Goal: Information Seeking & Learning: Learn about a topic

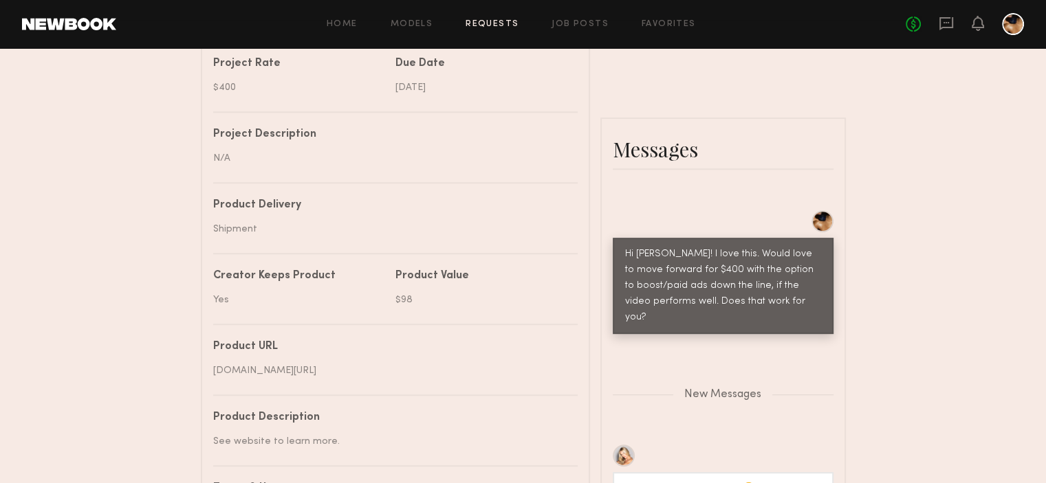
scroll to position [2212, 0]
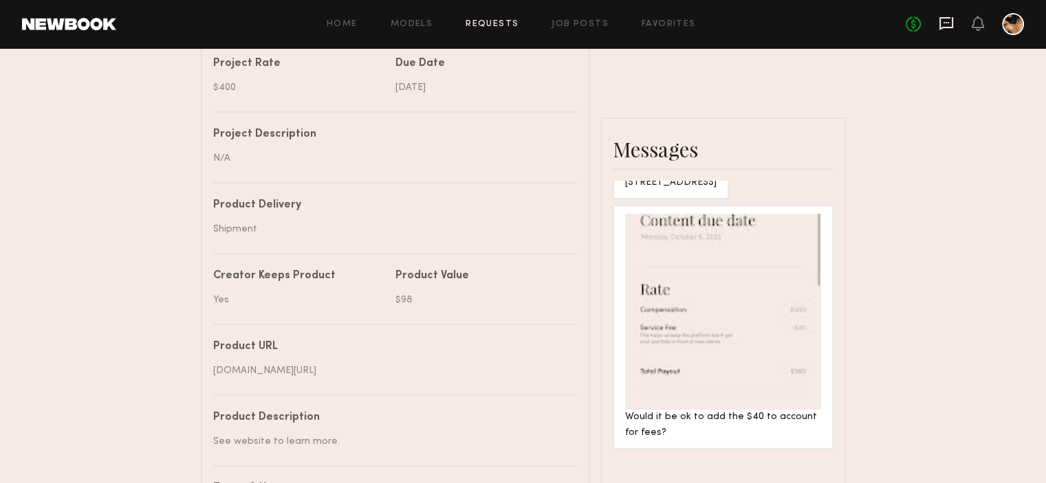
click at [947, 23] on icon at bounding box center [946, 22] width 6 height 1
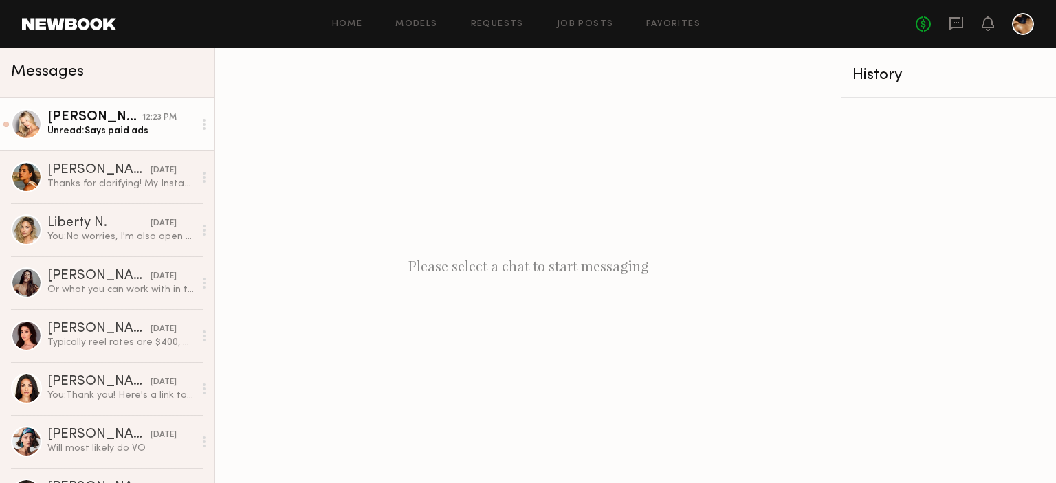
click at [128, 135] on div "Unread: Says paid ads" at bounding box center [120, 130] width 146 height 13
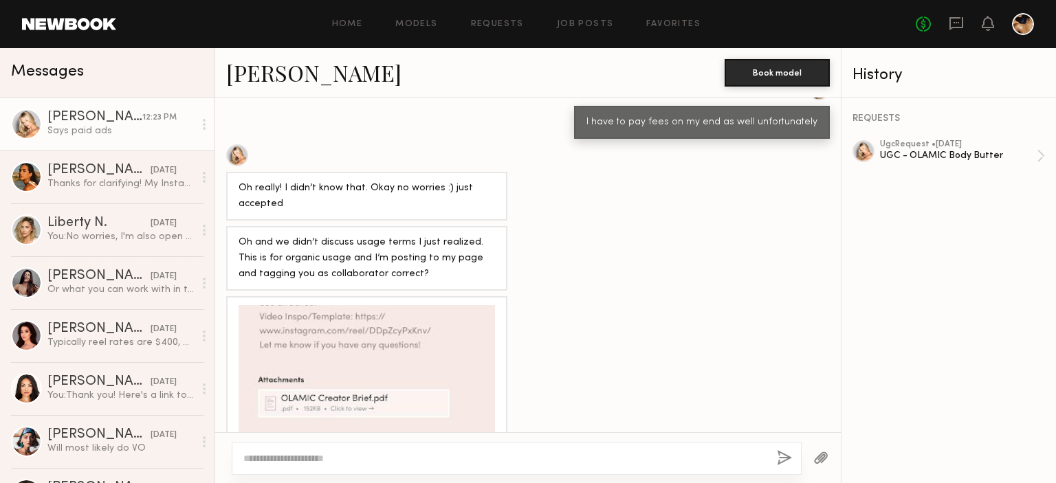
scroll to position [2460, 0]
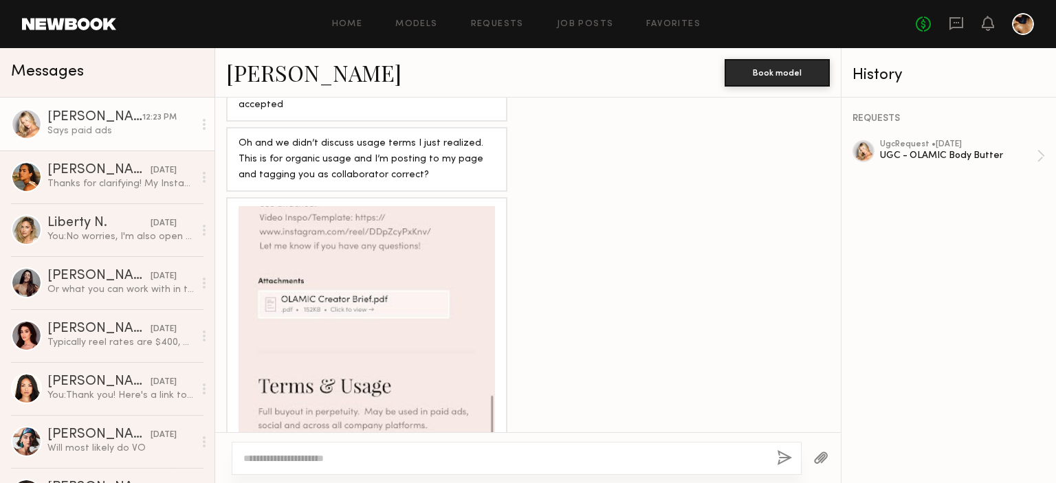
click at [503, 461] on textarea at bounding box center [504, 459] width 523 height 14
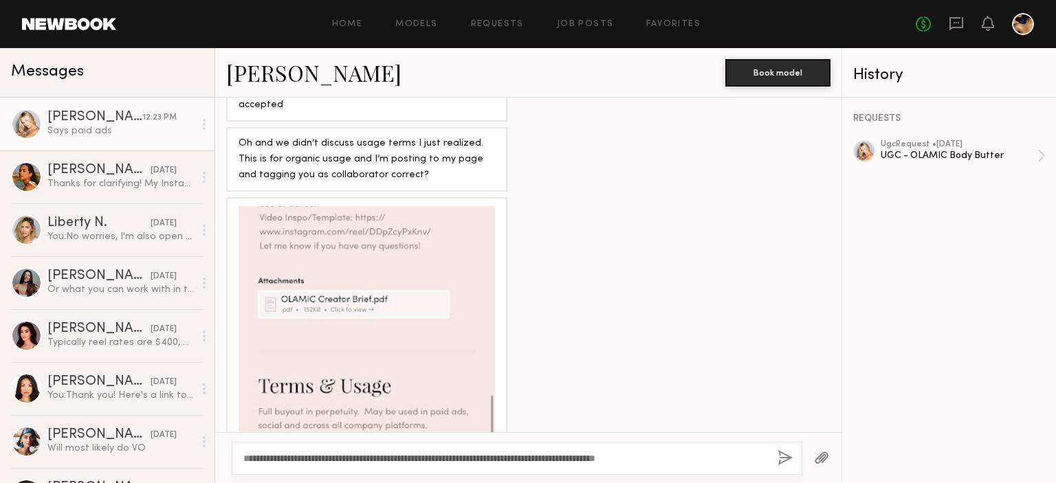
type textarea "**********"
click at [788, 465] on button "button" at bounding box center [785, 458] width 15 height 17
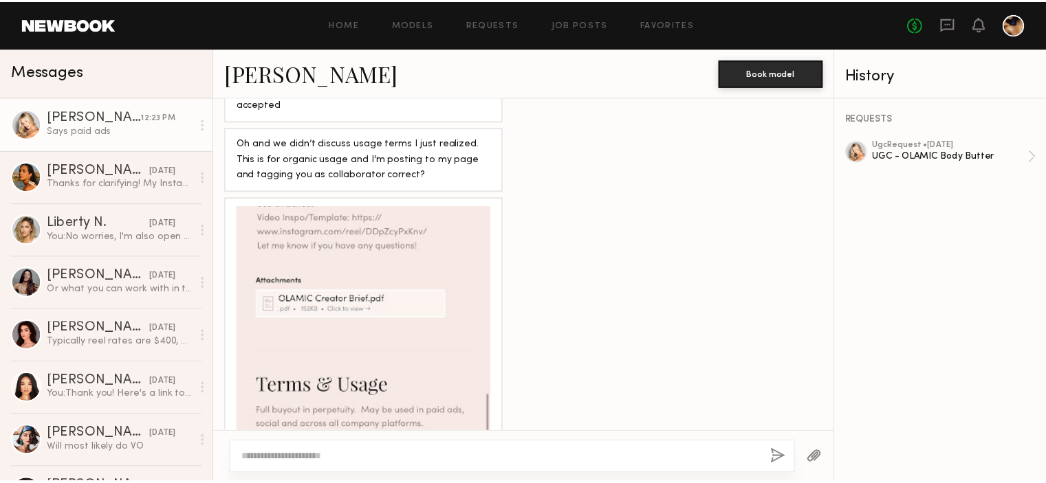
scroll to position [2621, 0]
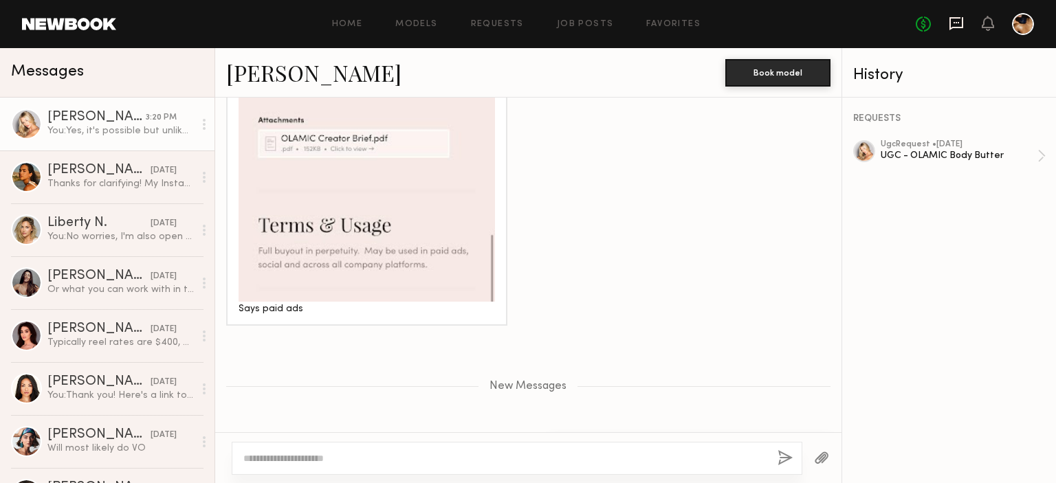
click at [955, 18] on icon at bounding box center [956, 23] width 14 height 13
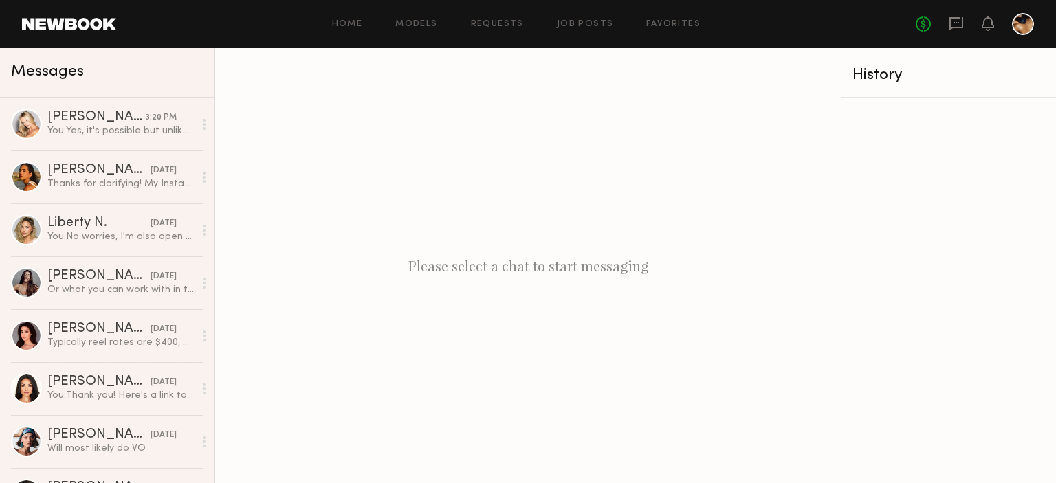
click at [948, 23] on div "No fees up to $5,000" at bounding box center [975, 24] width 118 height 22
click at [954, 23] on icon at bounding box center [957, 22] width 6 height 1
click at [588, 30] on div "Home Models Requests Job Posts Favorites Sign Out No fees up to $5,000" at bounding box center [575, 24] width 918 height 22
click at [580, 22] on link "Job Posts" at bounding box center [585, 24] width 57 height 9
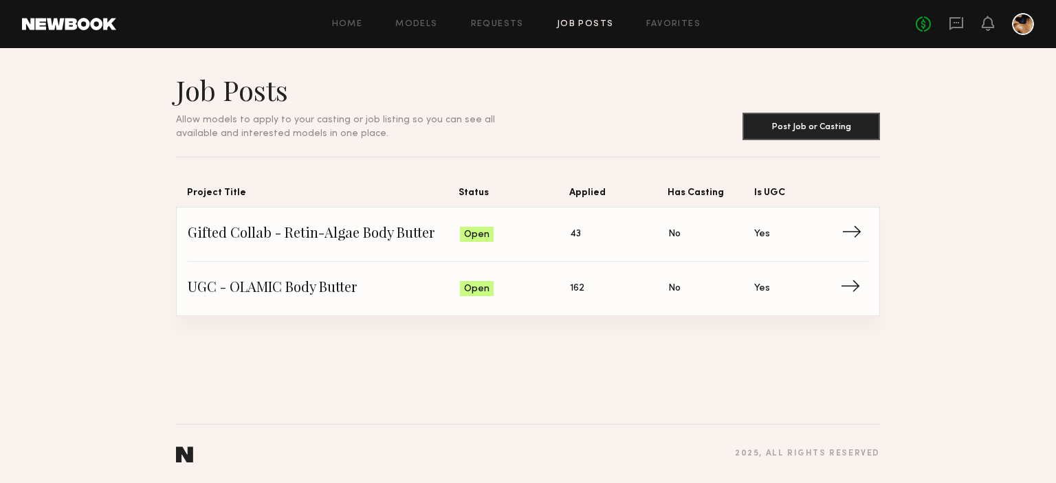
click at [439, 236] on span "Gifted Collab - Retin-Algae Body Butter" at bounding box center [324, 234] width 272 height 21
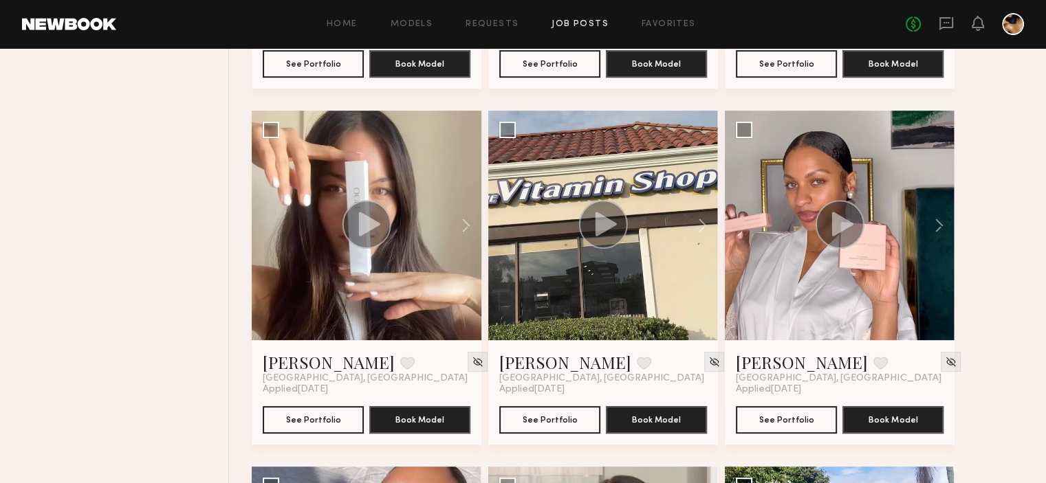
scroll to position [495, 0]
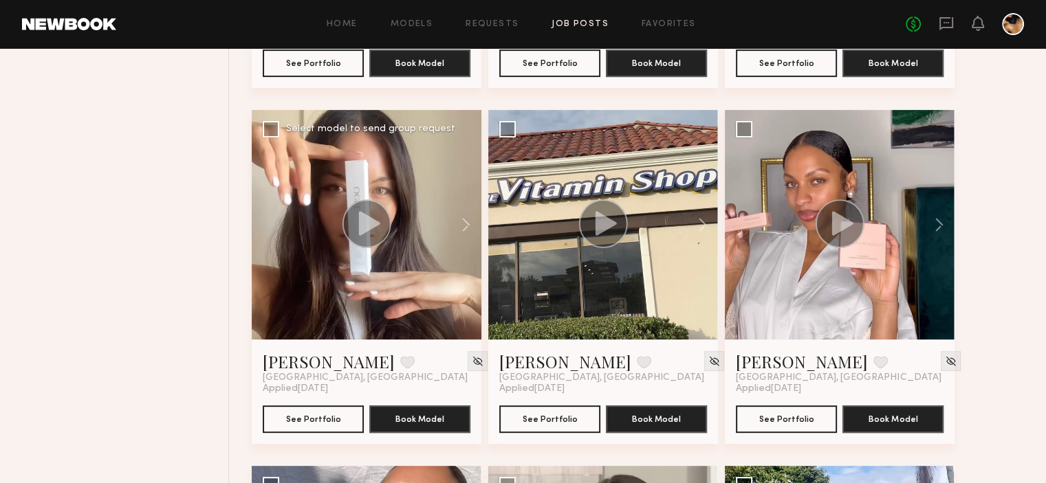
click at [371, 212] on circle at bounding box center [366, 223] width 49 height 49
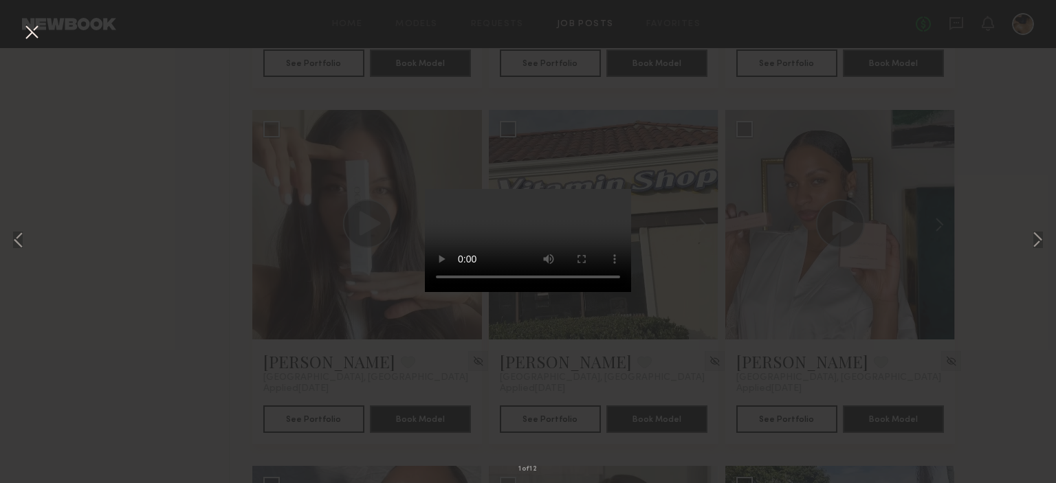
click at [191, 109] on div "1 of 12" at bounding box center [528, 241] width 1056 height 483
click at [32, 29] on button at bounding box center [32, 33] width 22 height 25
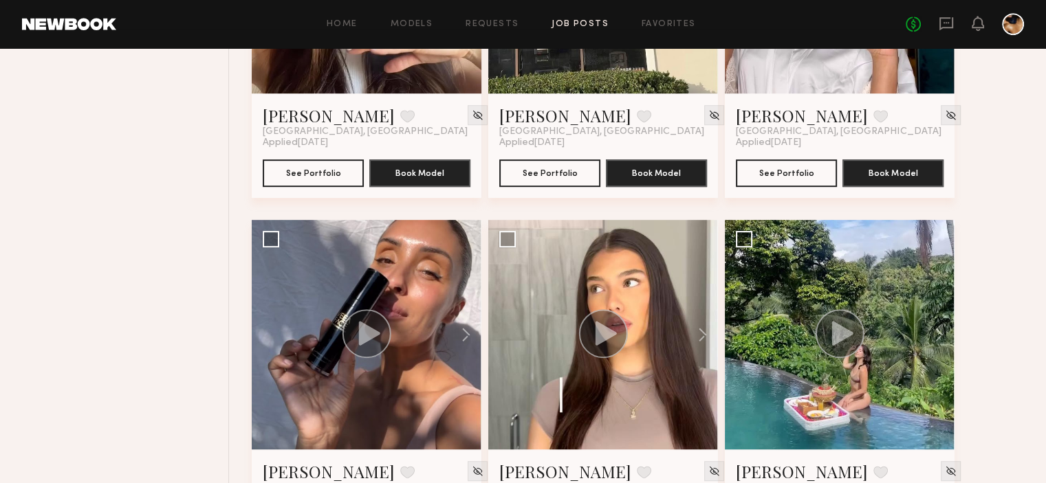
scroll to position [849, 0]
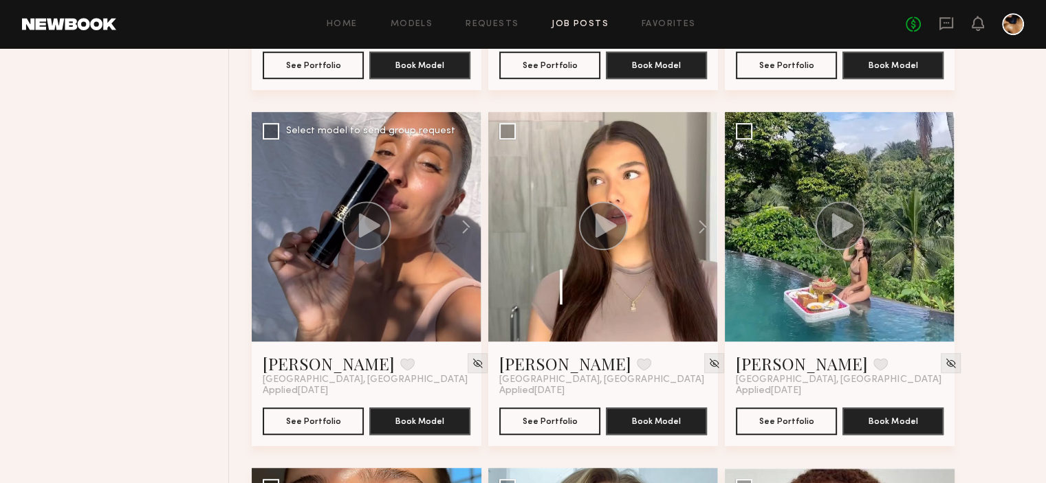
click at [366, 228] on icon at bounding box center [369, 225] width 21 height 24
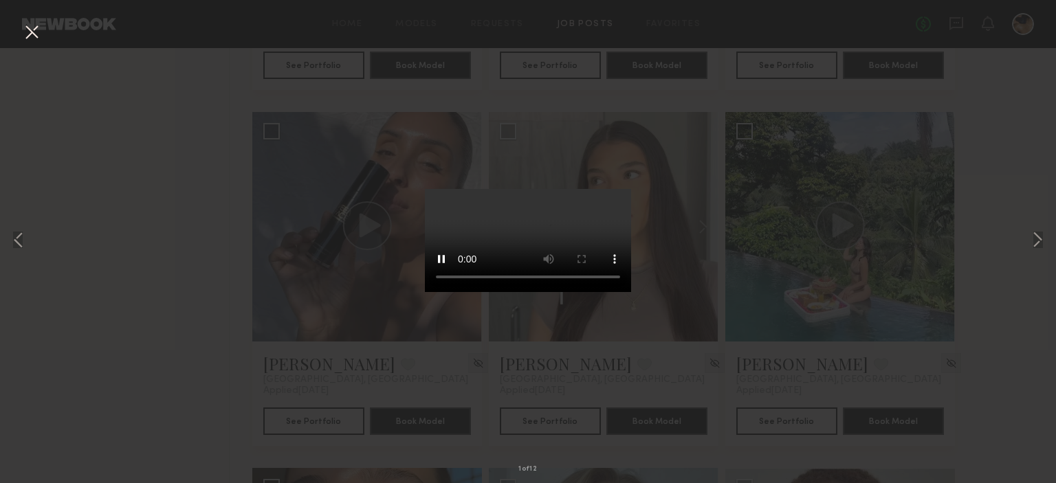
click at [33, 30] on button at bounding box center [32, 33] width 22 height 25
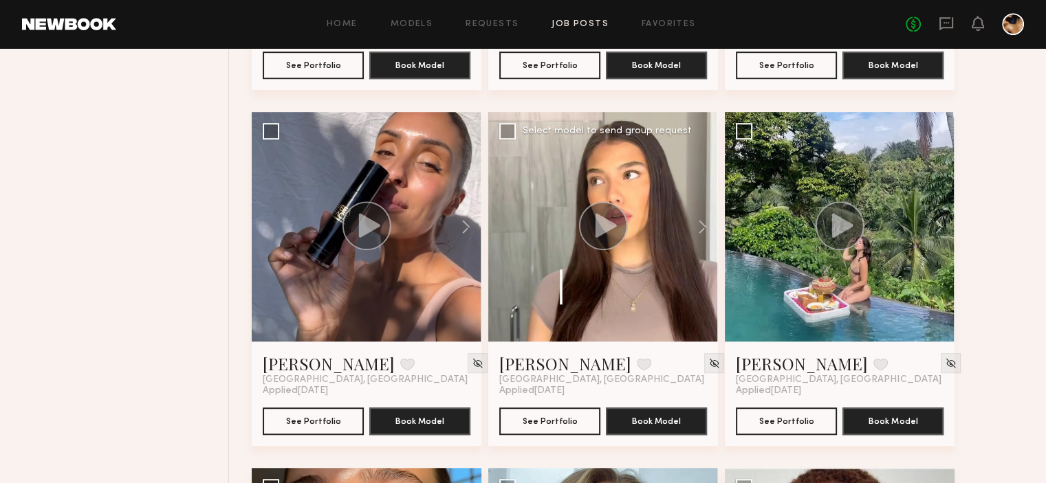
click at [600, 232] on icon at bounding box center [605, 225] width 21 height 24
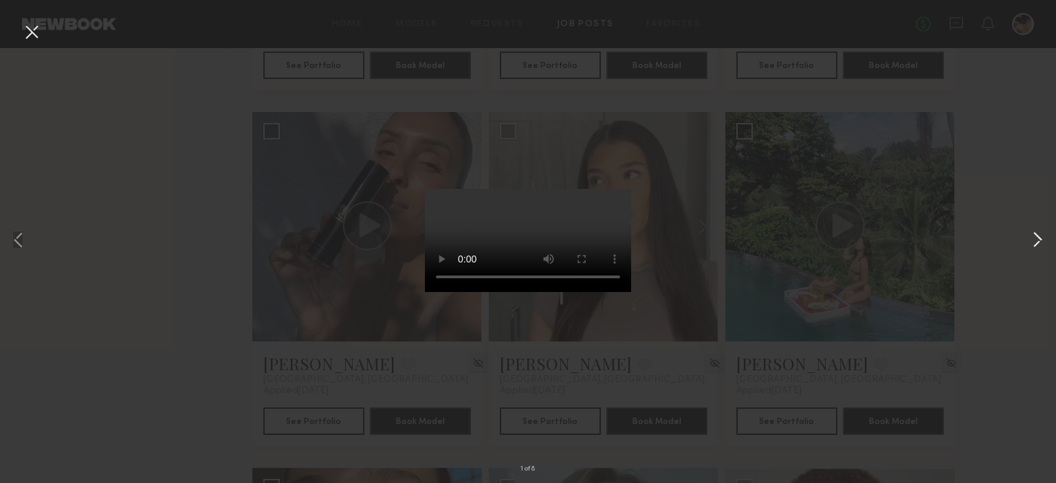
click at [1033, 238] on button at bounding box center [1037, 241] width 17 height 386
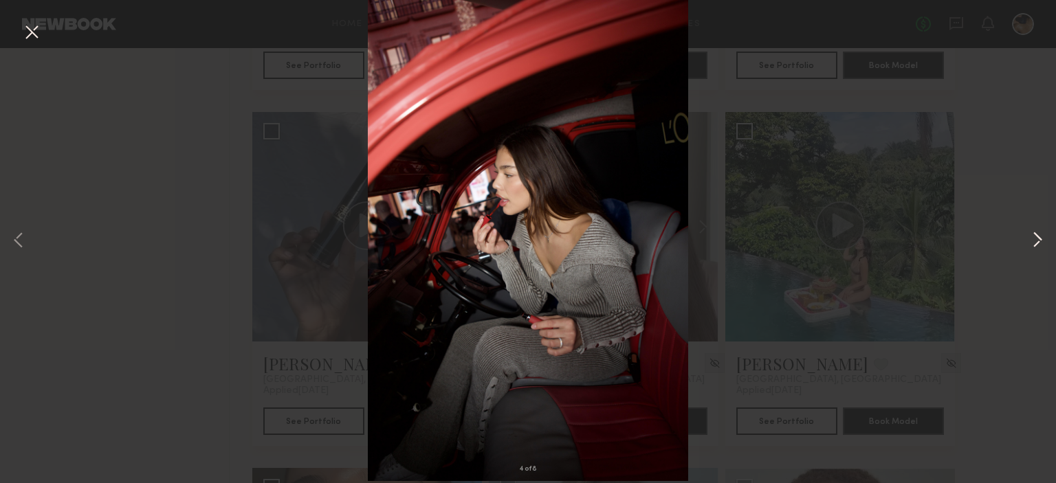
click at [1033, 238] on button at bounding box center [1037, 241] width 17 height 386
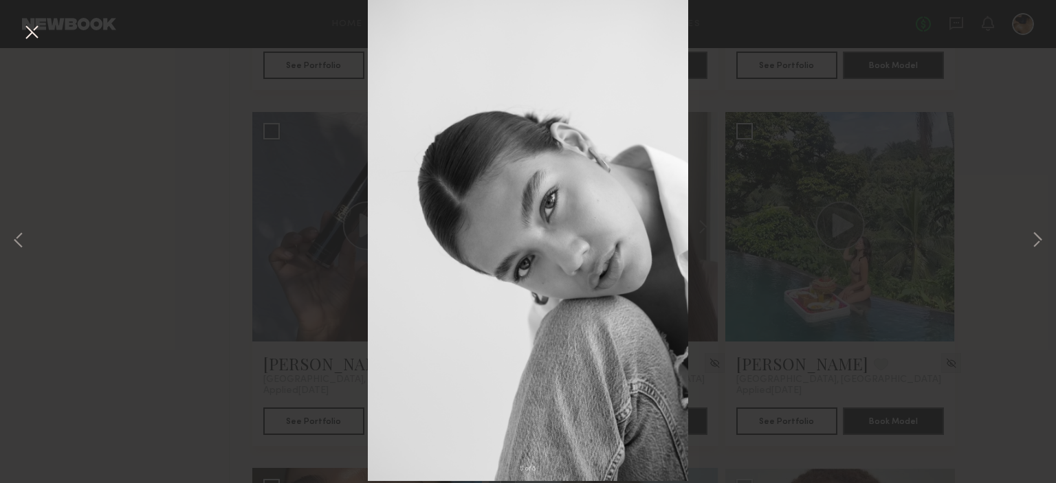
click at [30, 35] on button at bounding box center [32, 33] width 22 height 25
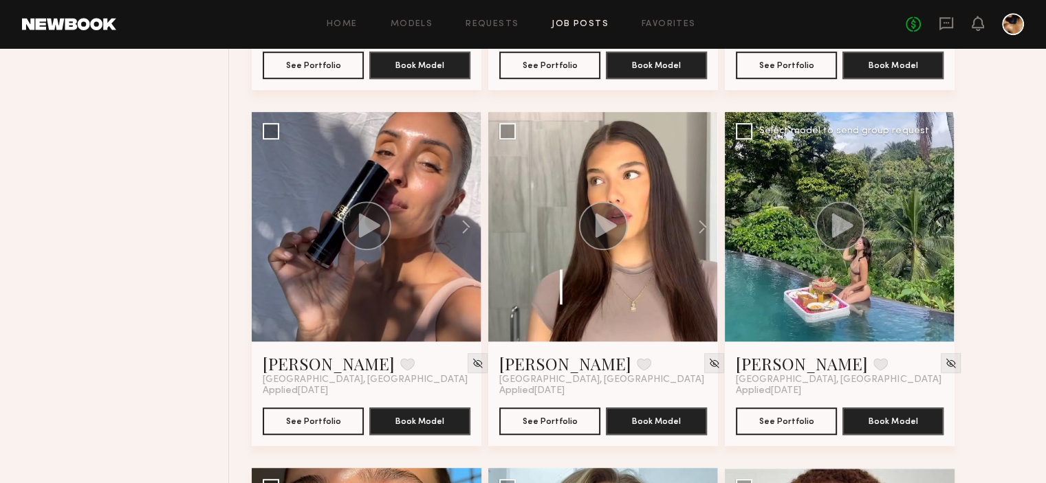
click at [853, 219] on circle at bounding box center [839, 225] width 49 height 49
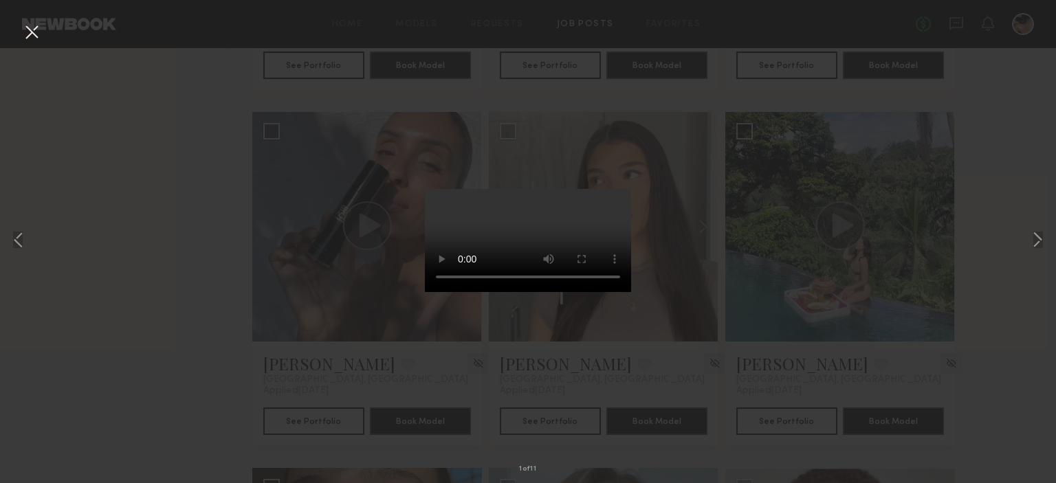
click at [1026, 241] on div "1 of 11" at bounding box center [528, 241] width 1056 height 483
click at [1040, 240] on button at bounding box center [1037, 241] width 17 height 386
click at [28, 32] on button at bounding box center [32, 33] width 22 height 25
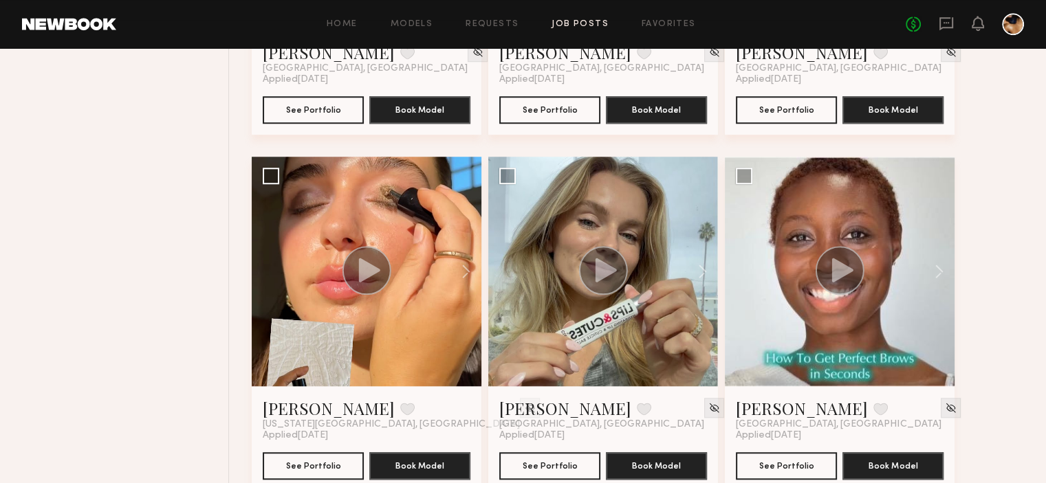
scroll to position [1162, 0]
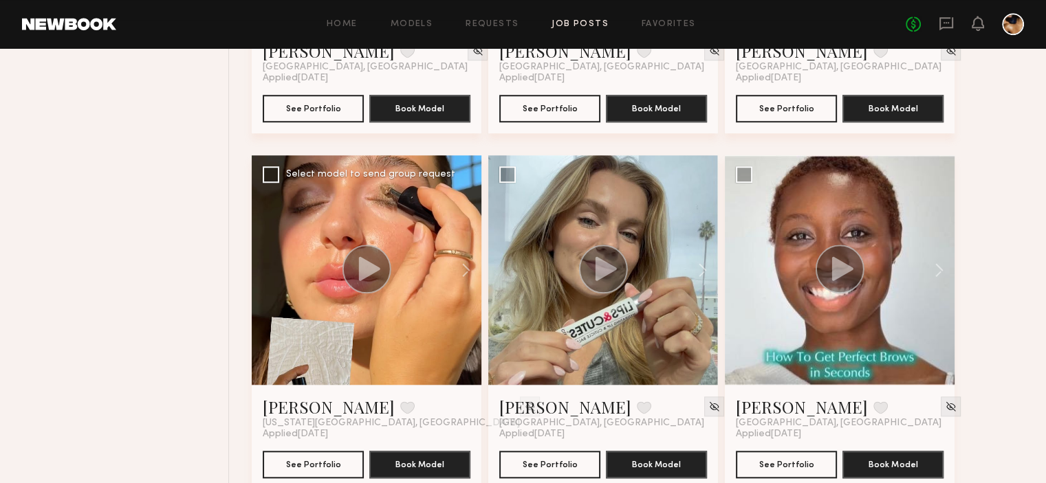
click at [371, 274] on icon at bounding box center [369, 268] width 21 height 24
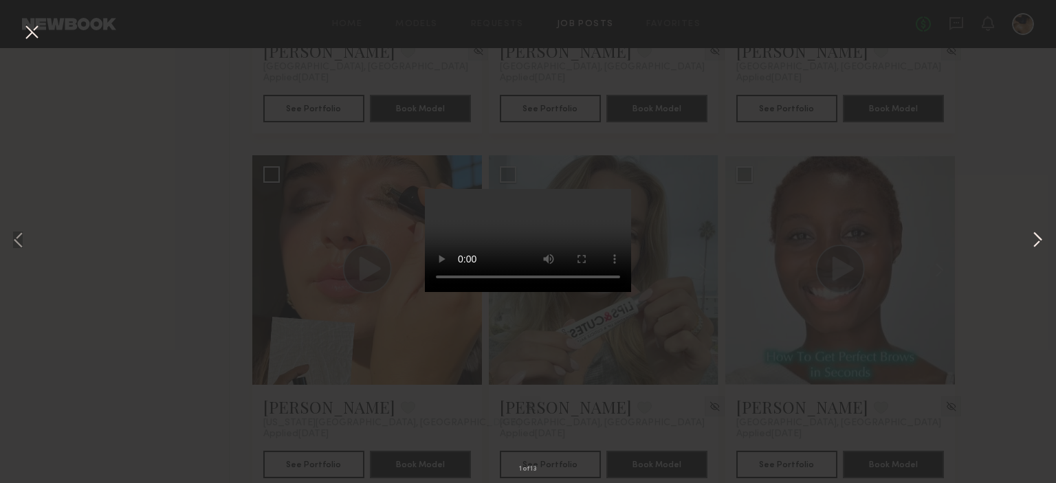
click at [1040, 233] on button at bounding box center [1037, 241] width 17 height 386
click at [1013, 170] on div "3 of 13" at bounding box center [528, 241] width 1056 height 483
click at [32, 31] on button at bounding box center [32, 33] width 22 height 25
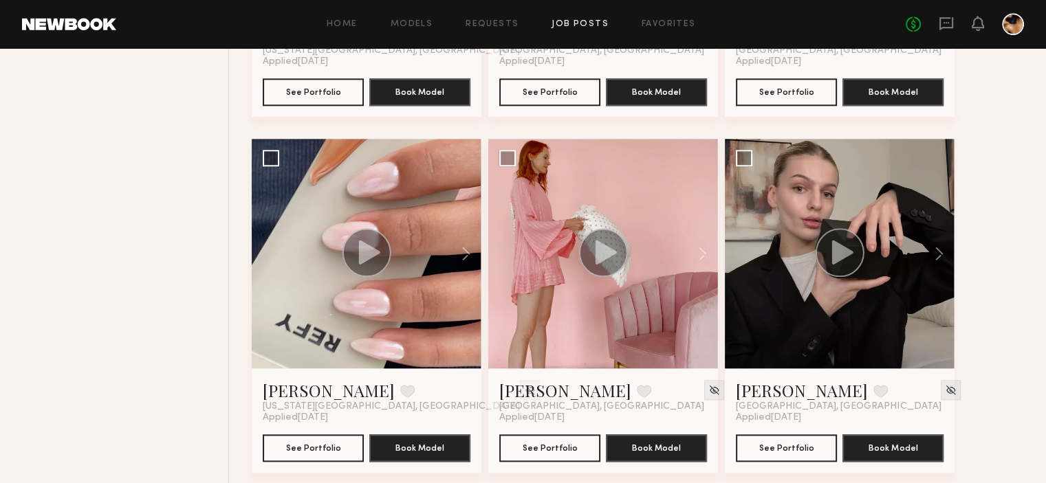
scroll to position [1535, 0]
click at [375, 248] on icon at bounding box center [369, 252] width 21 height 24
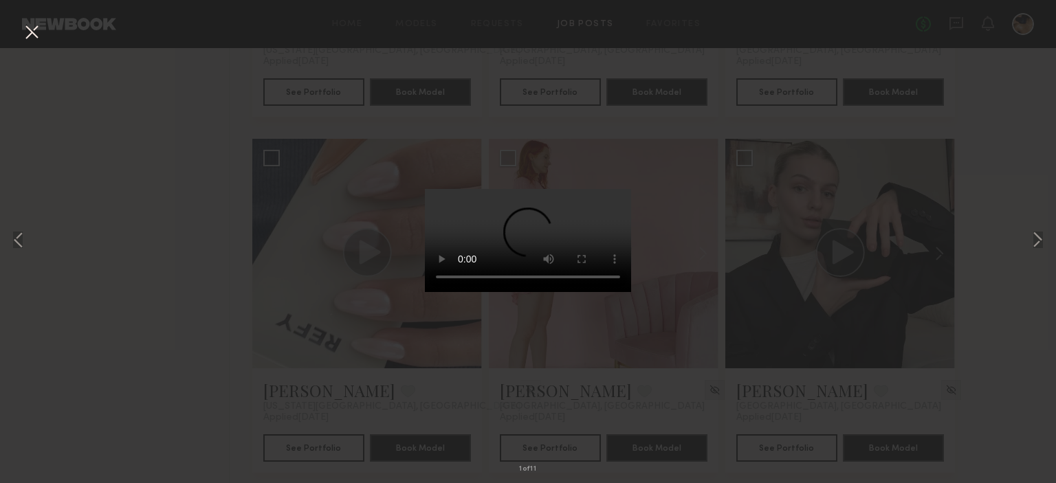
click at [726, 217] on div "1 of 11" at bounding box center [528, 241] width 1056 height 483
click at [1037, 245] on button at bounding box center [1037, 241] width 17 height 386
click at [37, 36] on button at bounding box center [32, 33] width 22 height 25
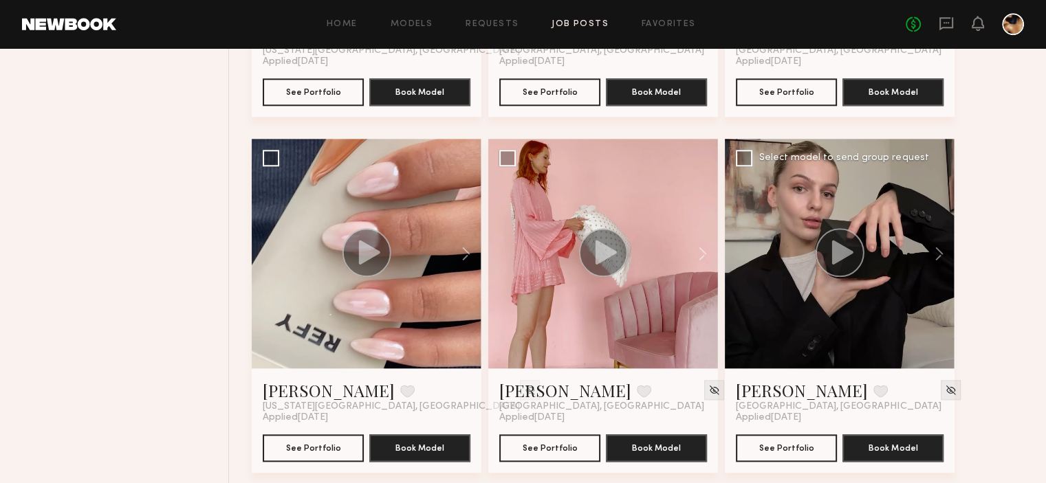
click at [836, 245] on icon at bounding box center [842, 252] width 21 height 24
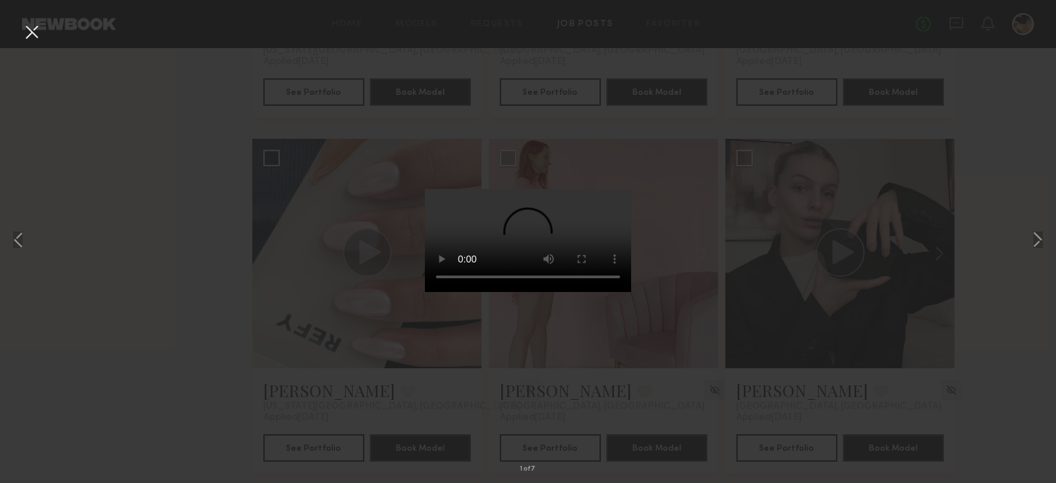
click at [34, 32] on button at bounding box center [32, 33] width 22 height 25
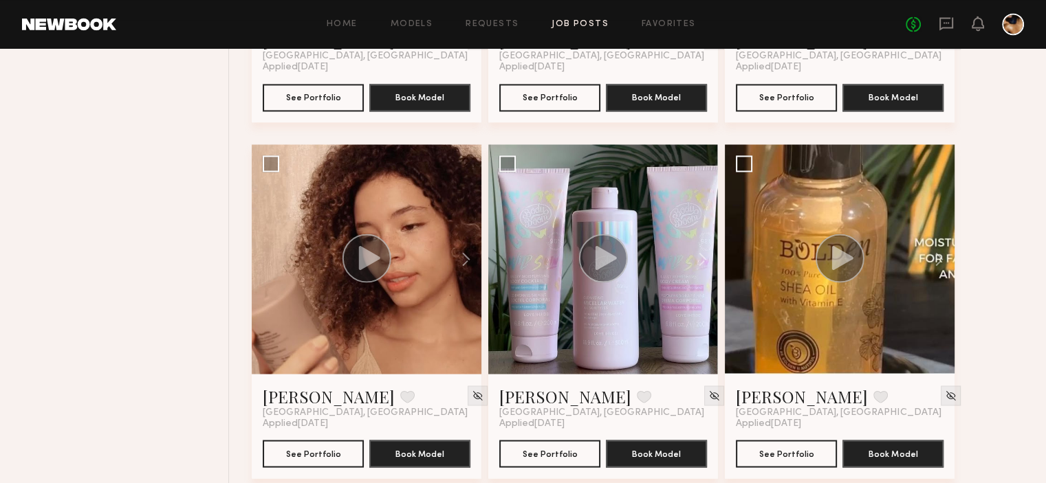
scroll to position [2248, 0]
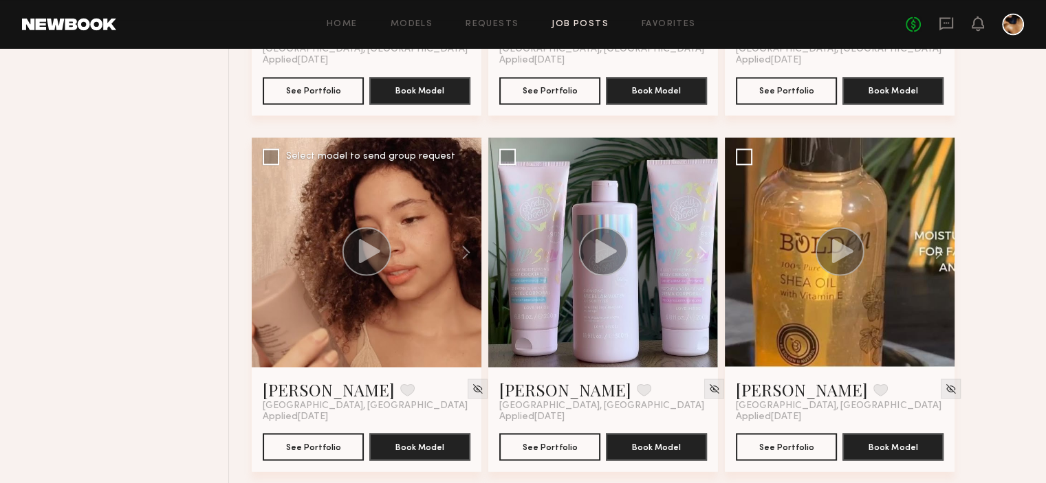
click at [369, 261] on circle at bounding box center [366, 251] width 49 height 49
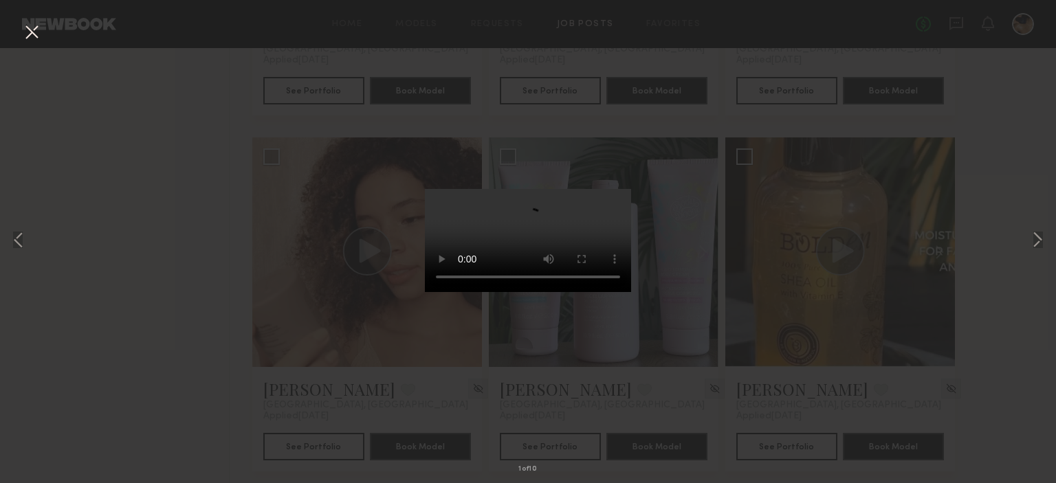
click at [32, 43] on button at bounding box center [32, 33] width 22 height 25
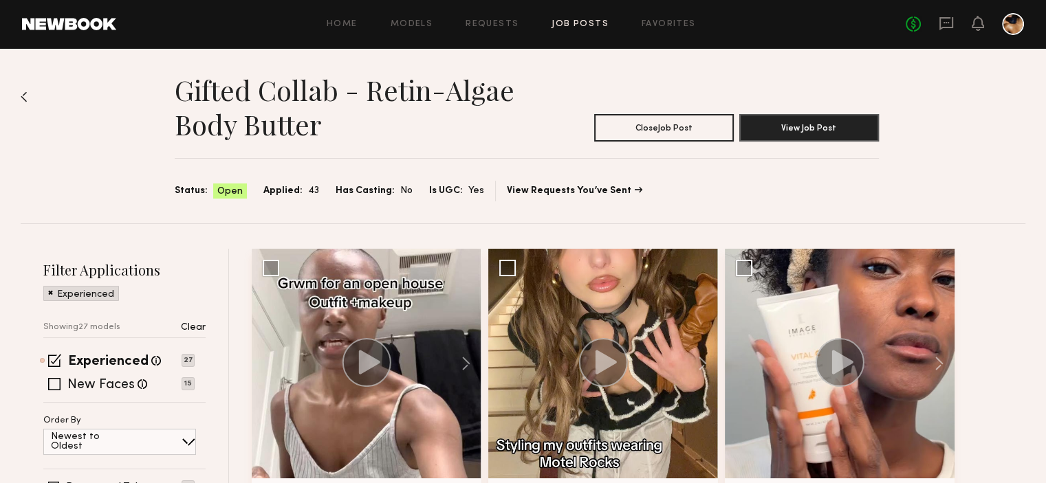
scroll to position [0, 0]
click at [54, 388] on span at bounding box center [54, 384] width 12 height 12
click at [50, 356] on span at bounding box center [54, 360] width 13 height 13
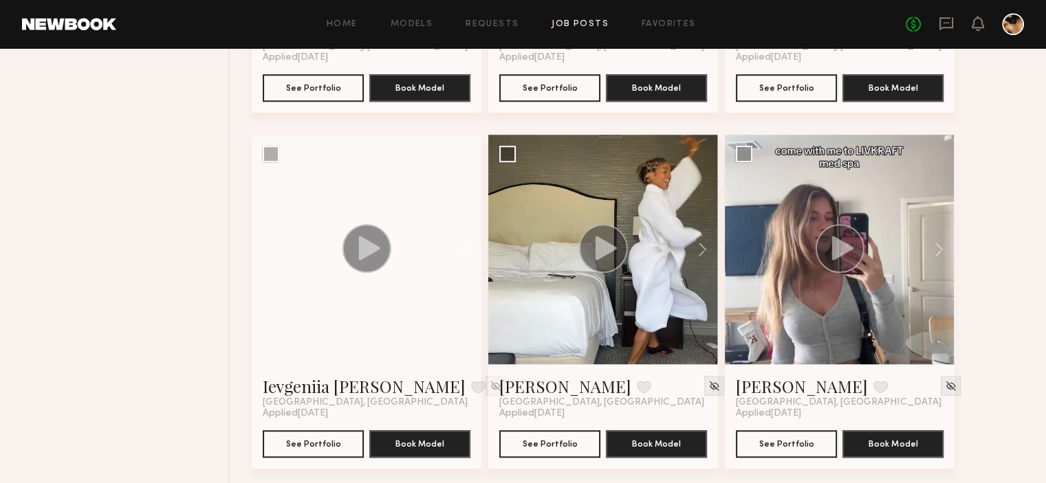
scroll to position [1196, 0]
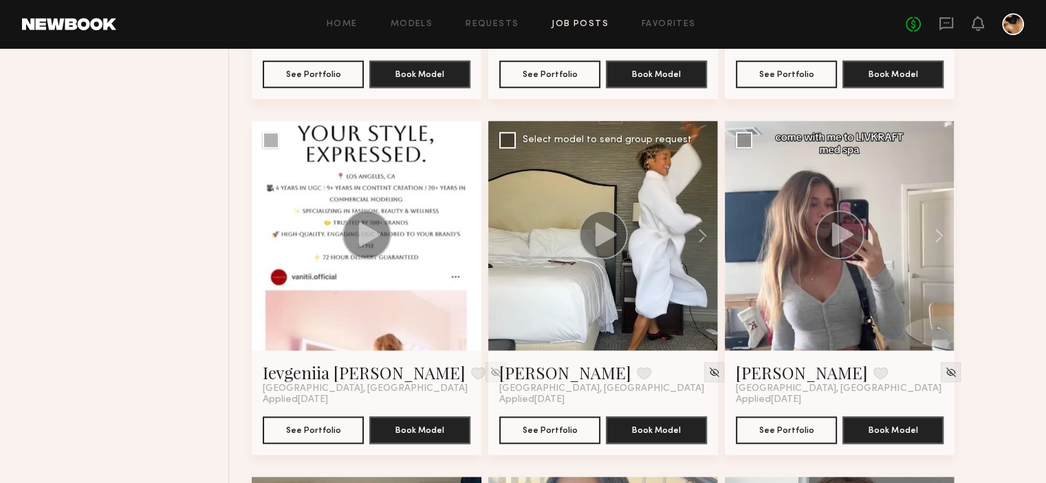
click at [592, 238] on circle at bounding box center [603, 234] width 49 height 49
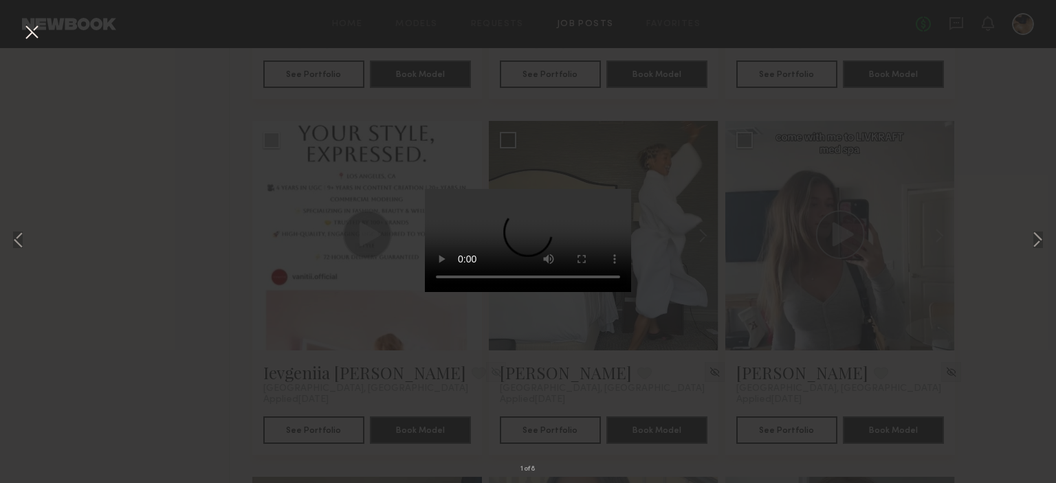
click at [33, 25] on button at bounding box center [32, 33] width 22 height 25
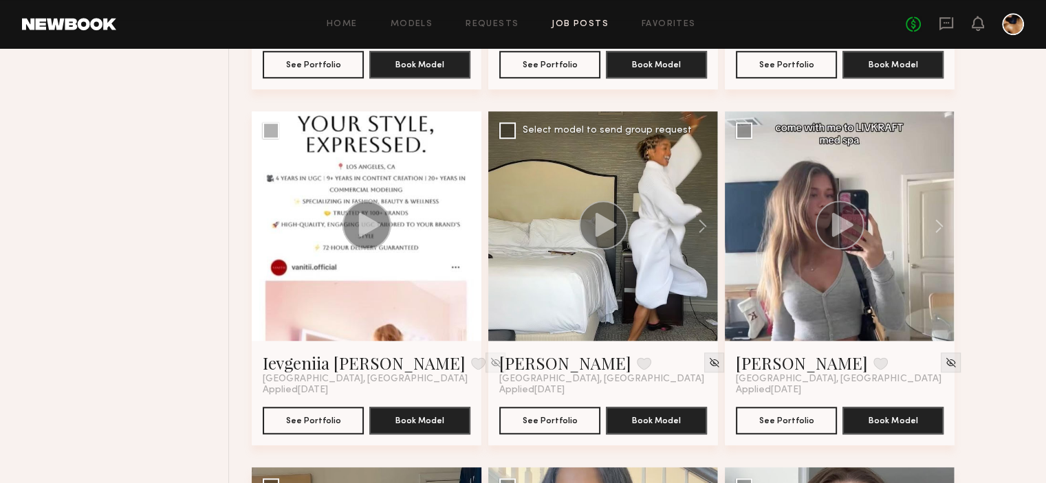
scroll to position [1207, 0]
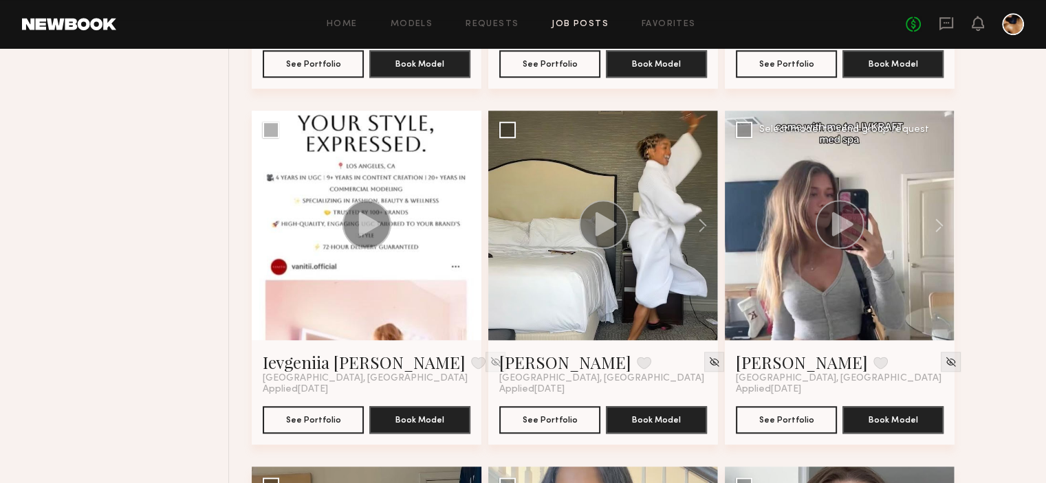
click at [839, 222] on icon at bounding box center [842, 224] width 21 height 24
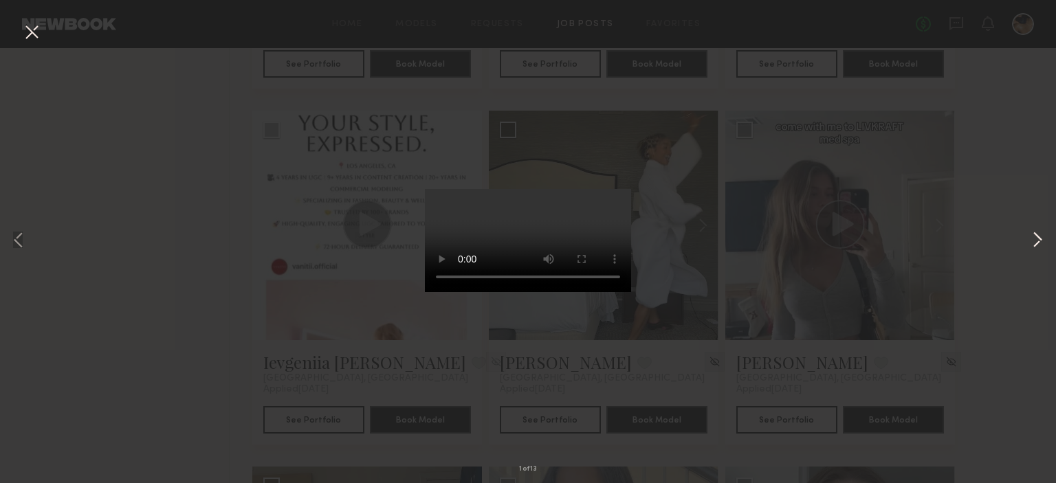
click at [1040, 241] on button at bounding box center [1037, 241] width 17 height 386
click at [23, 32] on button at bounding box center [32, 33] width 22 height 25
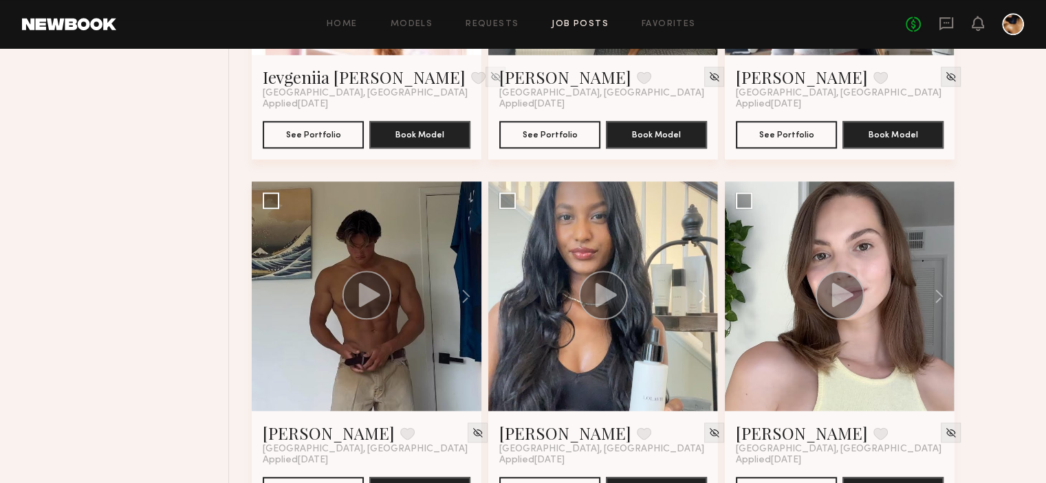
scroll to position [1546, 0]
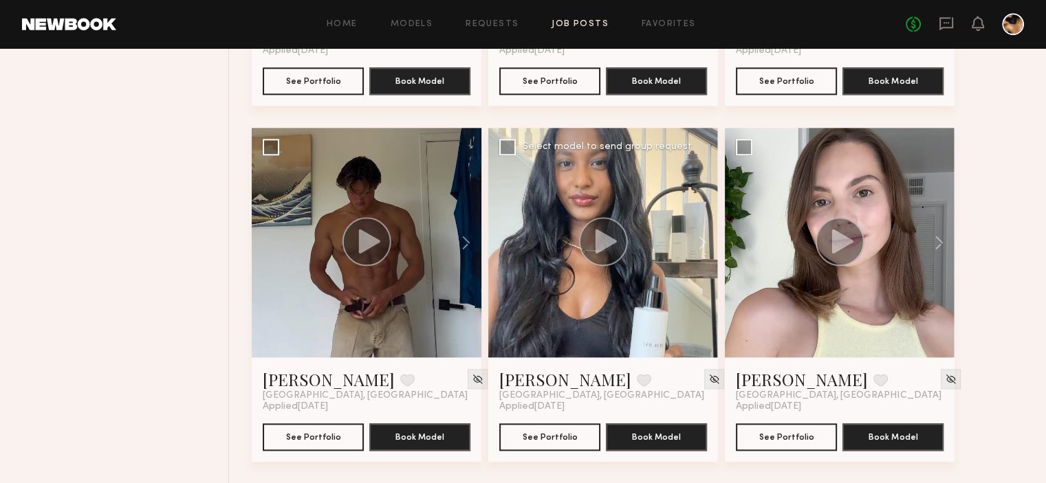
click at [593, 222] on circle at bounding box center [603, 241] width 49 height 49
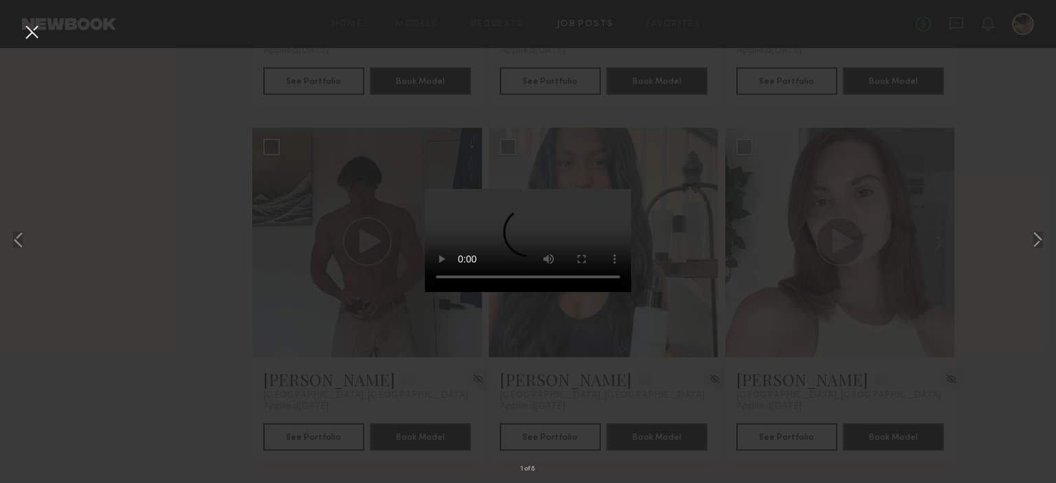
click at [35, 30] on button at bounding box center [32, 33] width 22 height 25
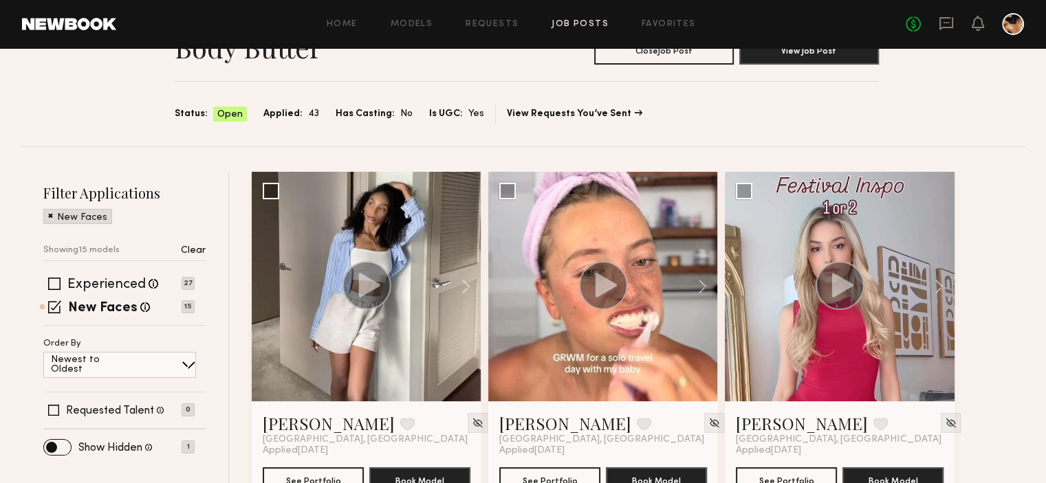
scroll to position [0, 0]
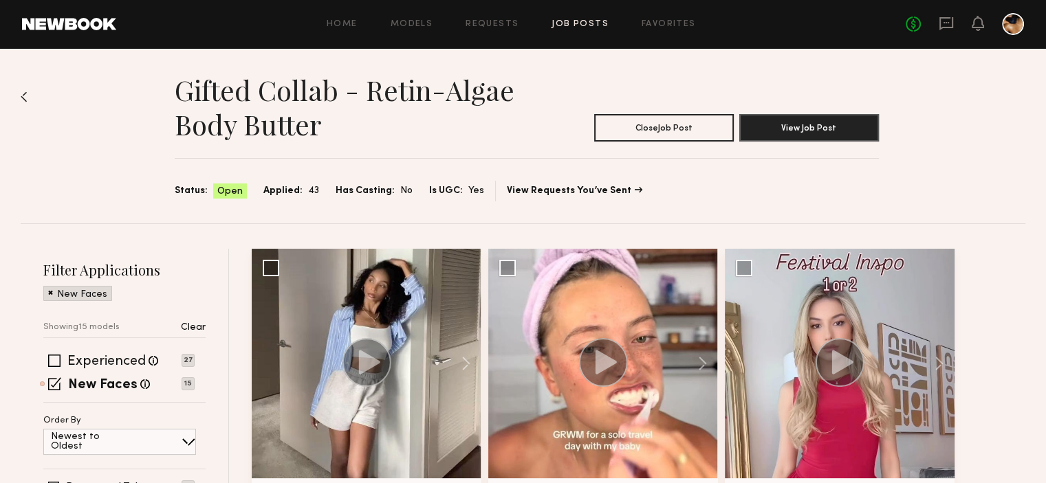
click at [22, 100] on img at bounding box center [24, 96] width 7 height 11
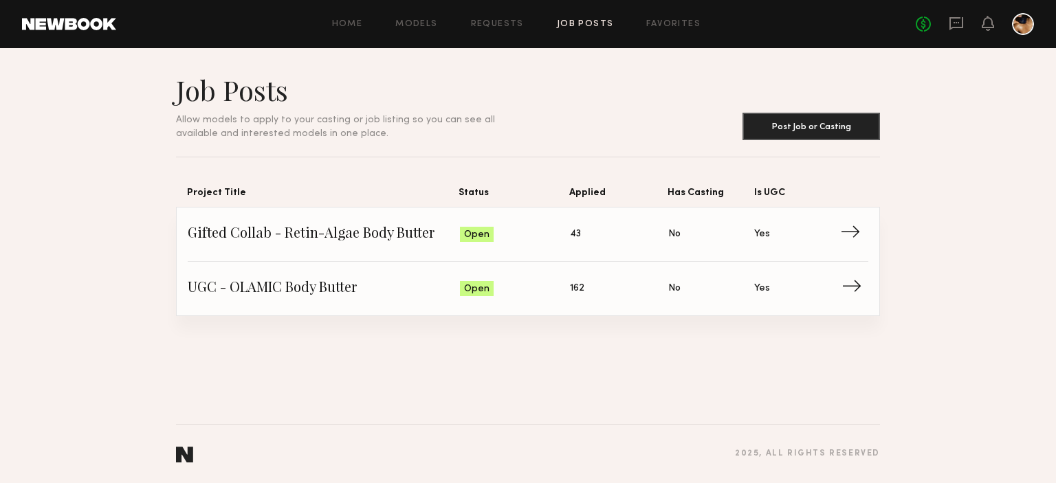
click at [292, 290] on span "UGC - OLAMIC Body Butter" at bounding box center [324, 288] width 272 height 21
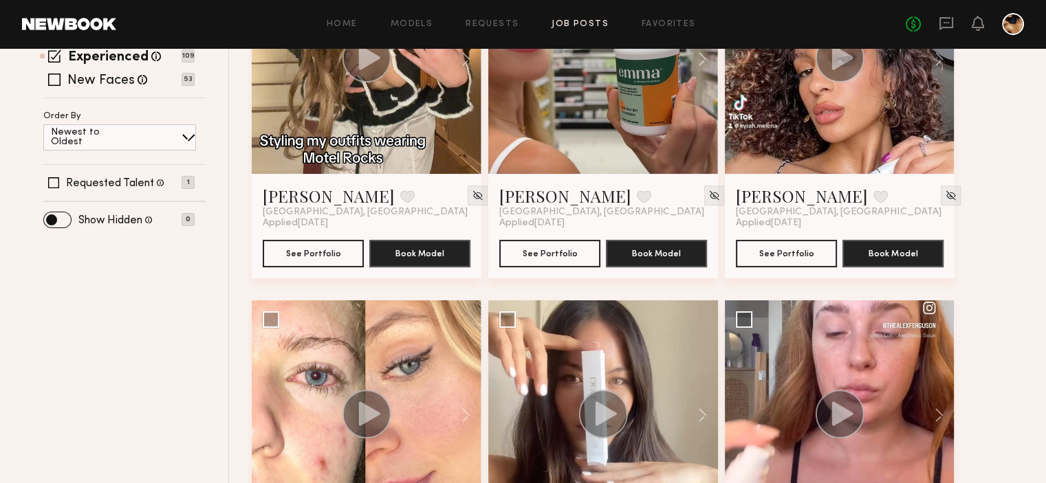
scroll to position [120, 0]
